Goal: Information Seeking & Learning: Learn about a topic

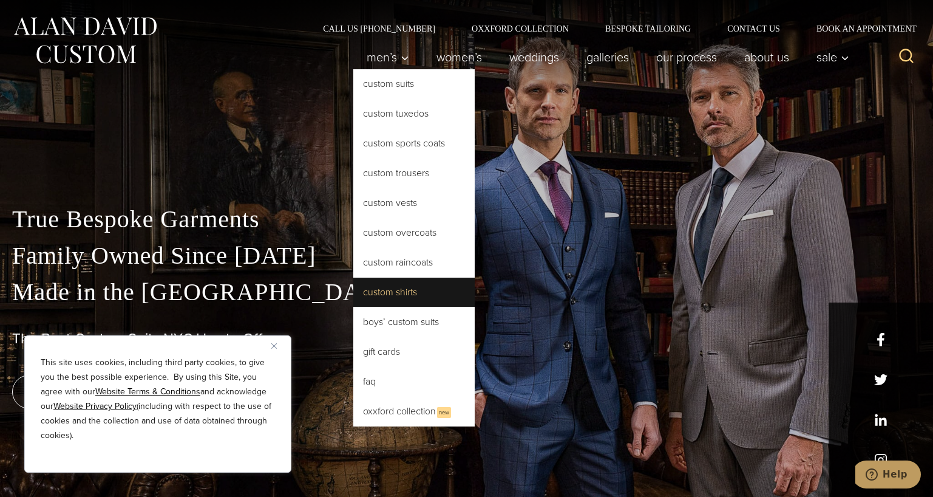
click at [386, 282] on link "Custom Shirts" at bounding box center [413, 292] width 121 height 29
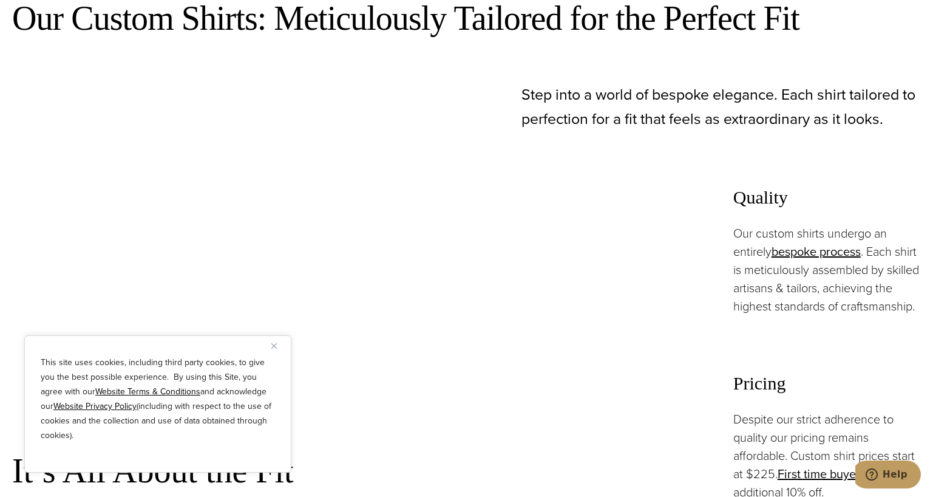
scroll to position [729, 0]
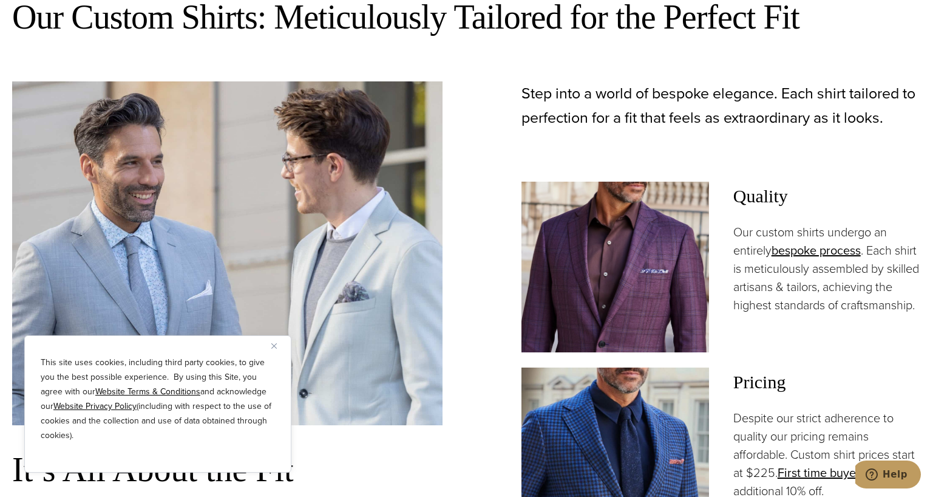
click at [282, 347] on button "Close" at bounding box center [278, 345] width 15 height 15
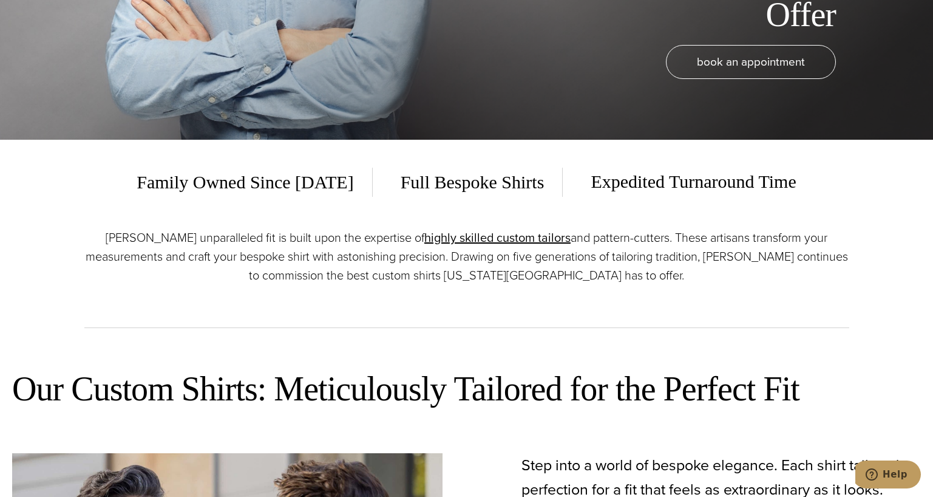
scroll to position [0, 0]
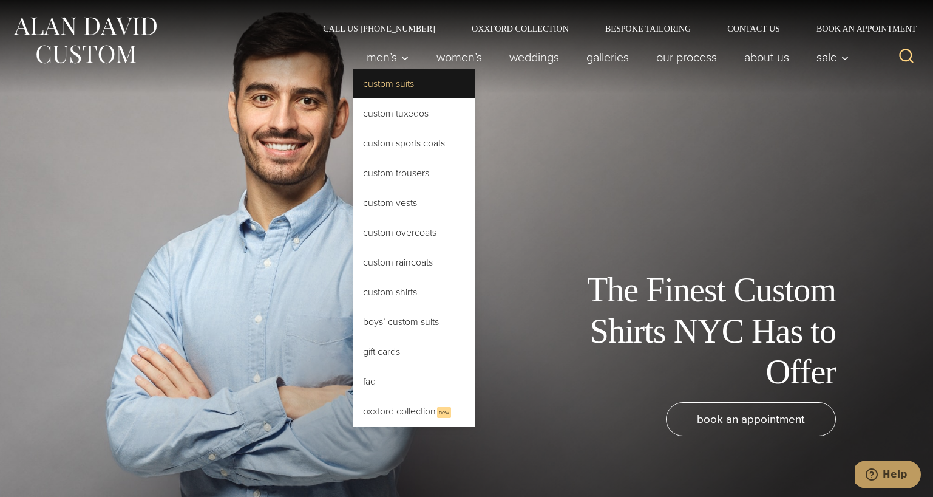
click at [391, 77] on link "Custom Suits" at bounding box center [413, 83] width 121 height 29
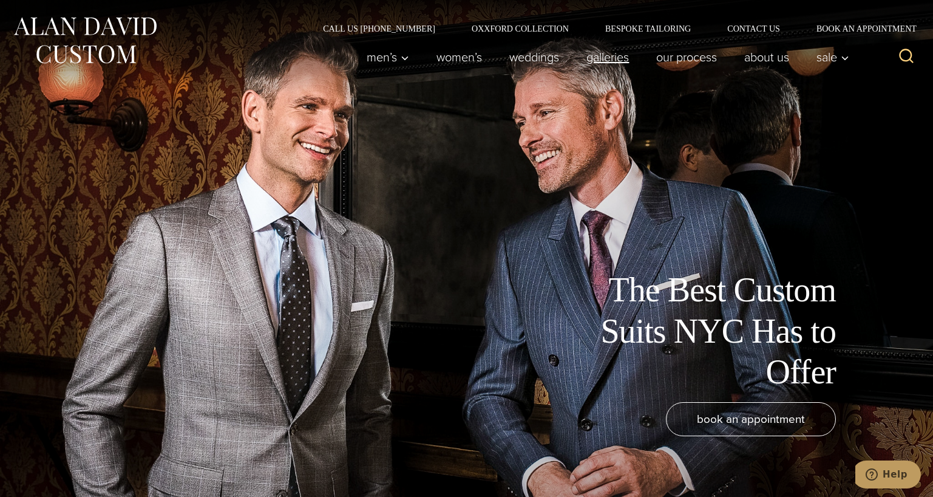
click at [596, 55] on link "Galleries" at bounding box center [608, 57] width 70 height 24
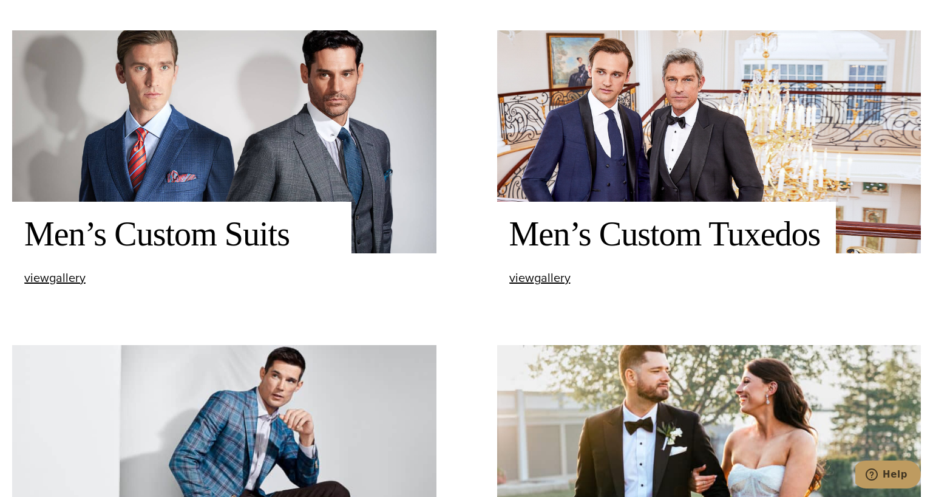
scroll to position [547, 0]
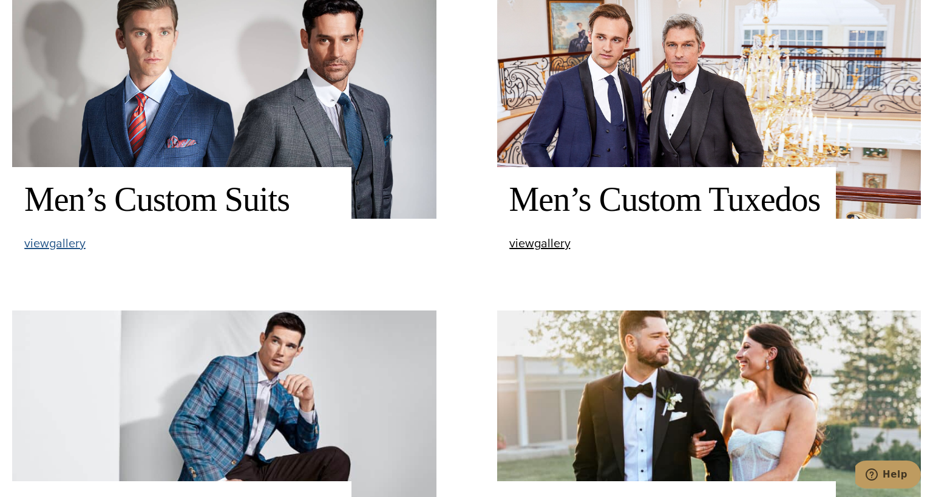
click at [72, 244] on span "view Men’s Custom Suits gallery" at bounding box center [54, 243] width 61 height 18
